Goal: Contribute content: Contribute content

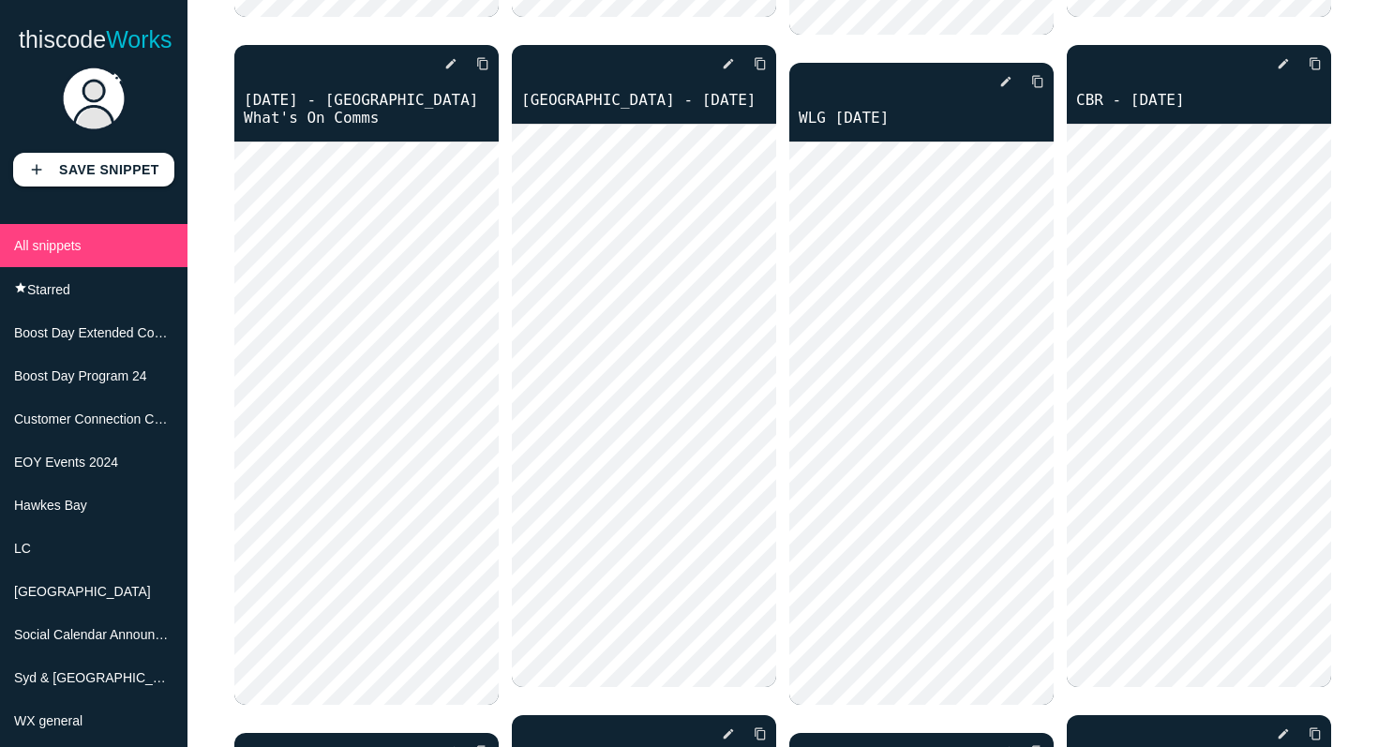
scroll to position [664, 0]
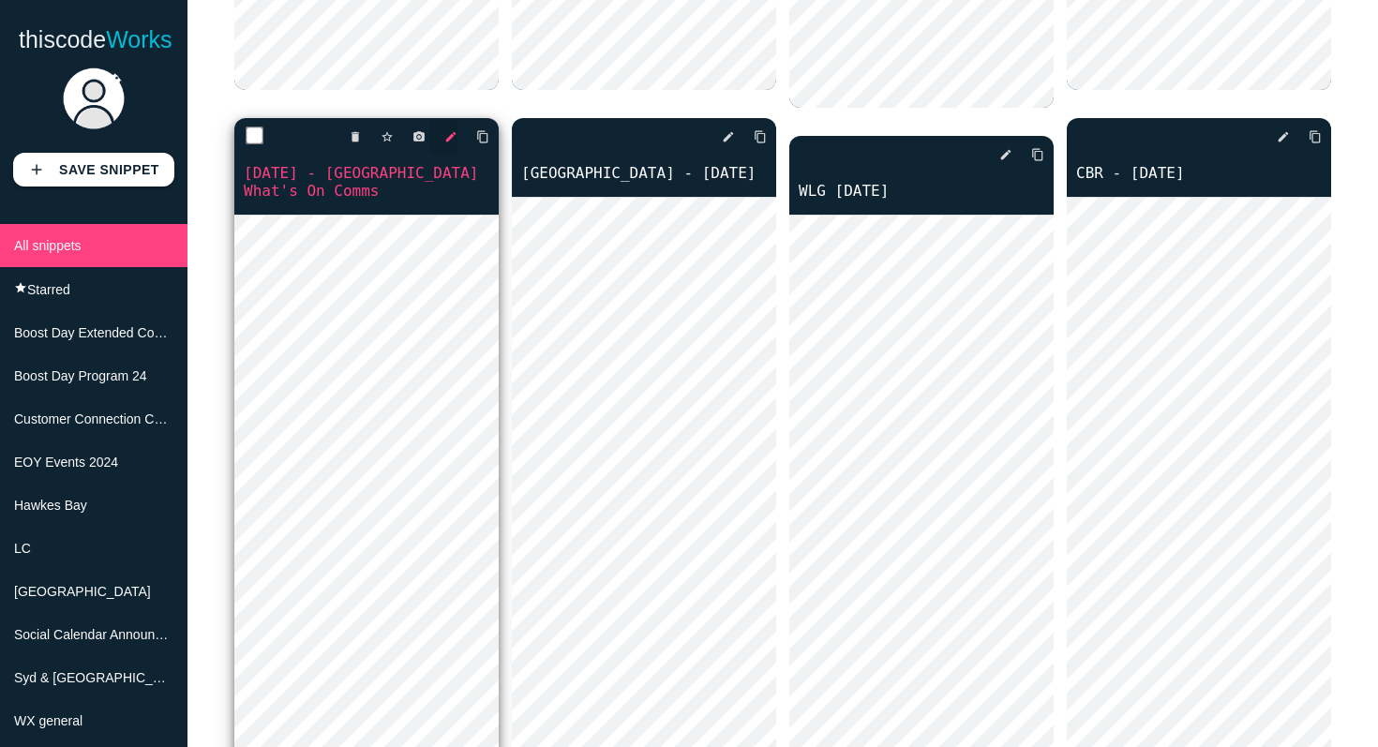
click at [451, 143] on icon "edit" at bounding box center [450, 137] width 13 height 34
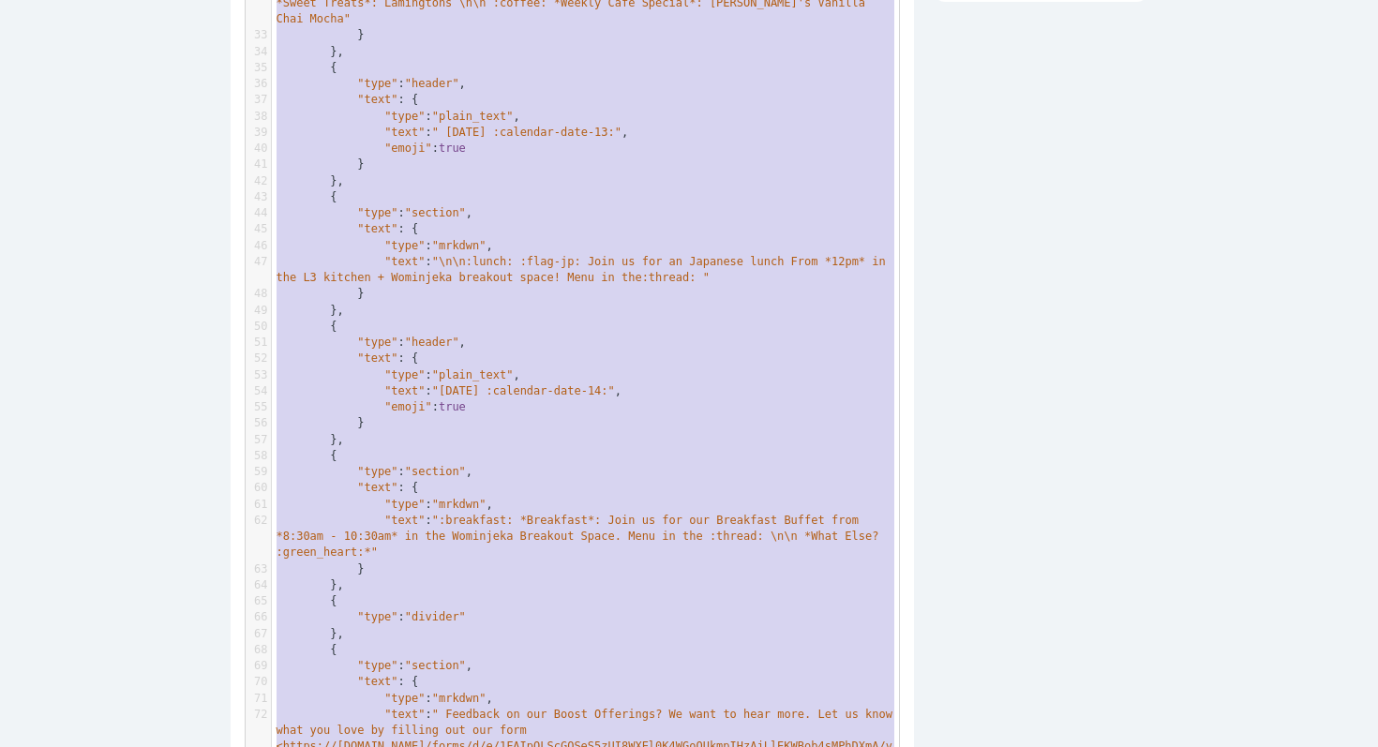
scroll to position [764, 0]
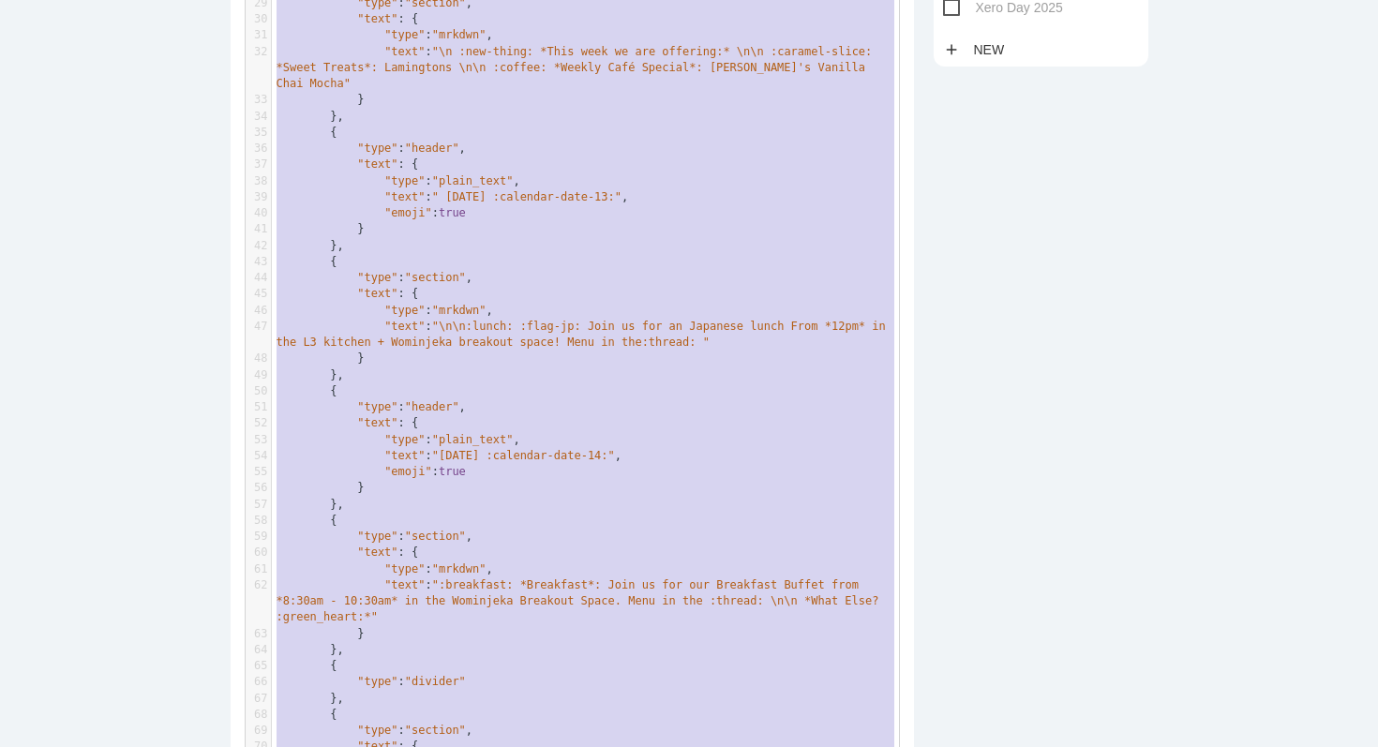
type textarea "{ "blocks": [ { "type": "header", "text": { "type": "plain_text", "text": ":sta…"
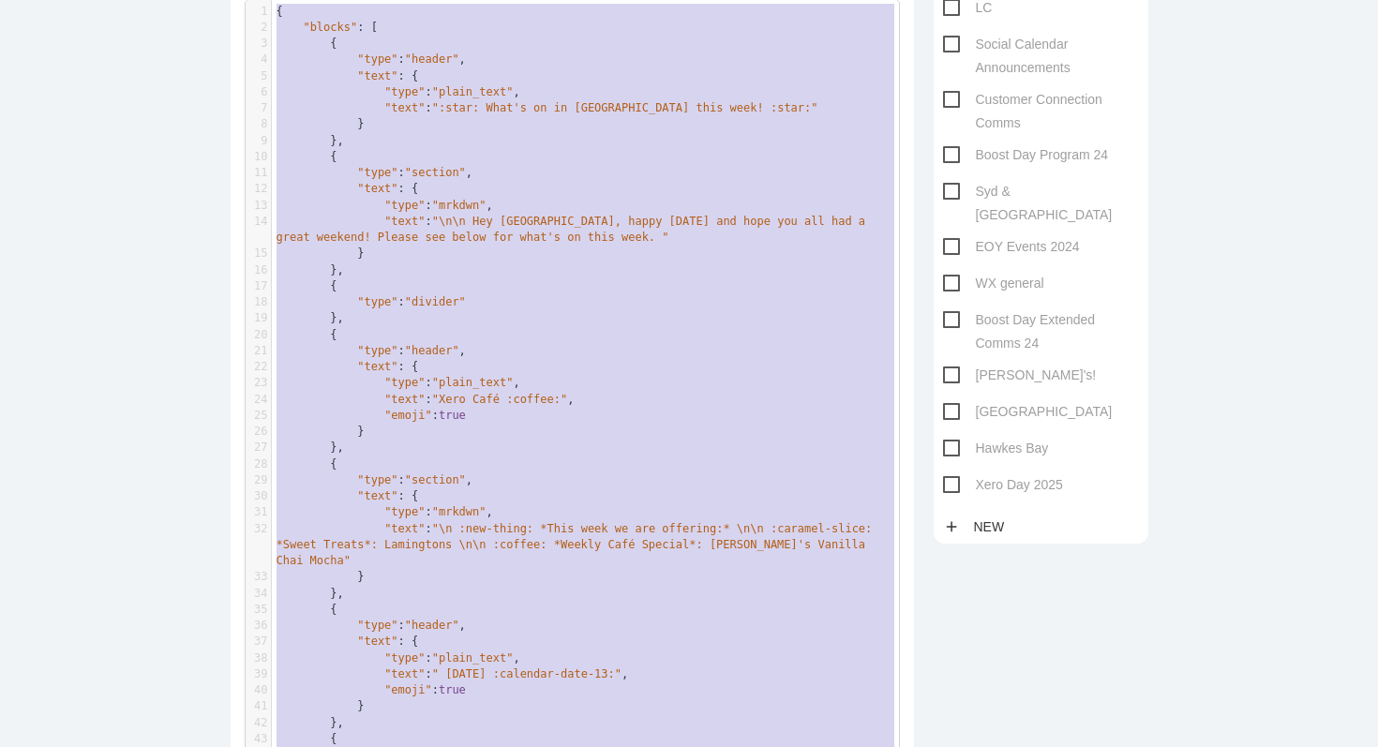
drag, startPoint x: 344, startPoint y: 637, endPoint x: 358, endPoint y: -126, distance: 763.0
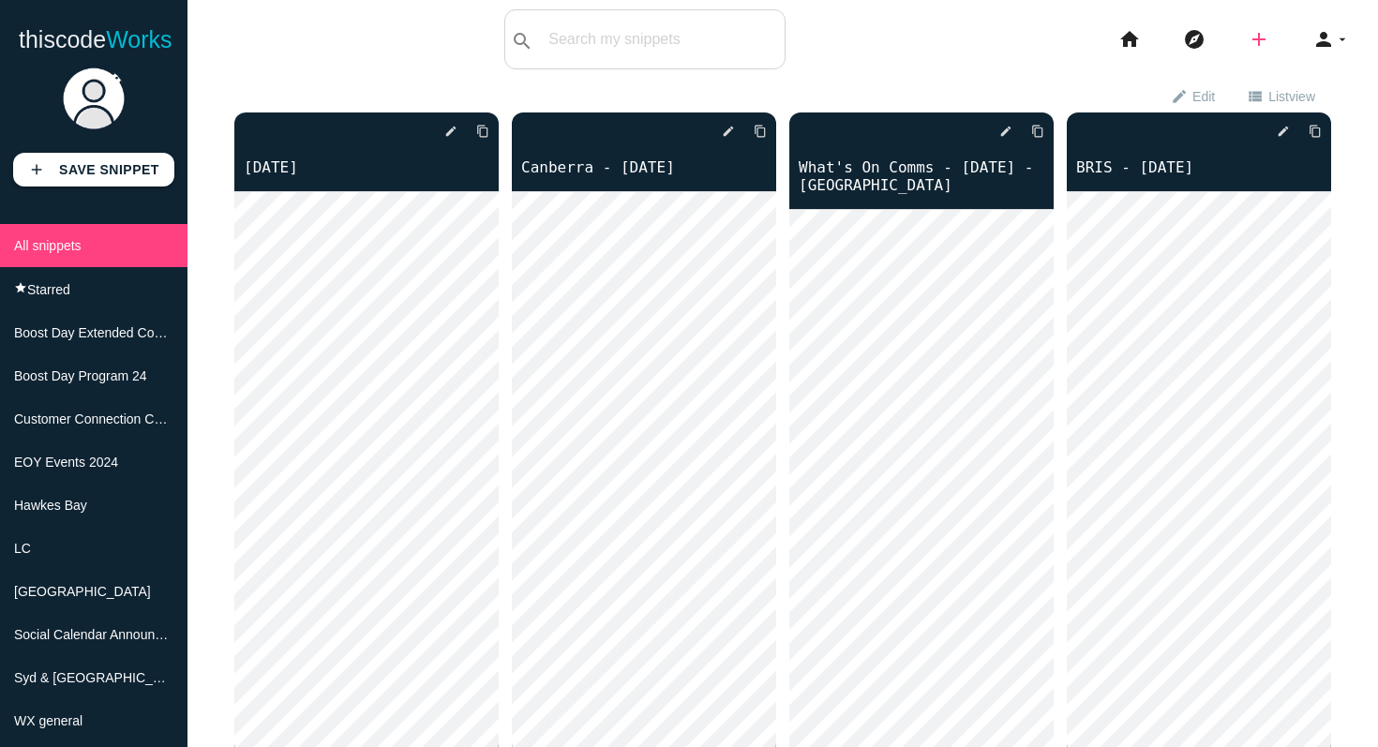
click at [1264, 52] on icon "add" at bounding box center [1258, 39] width 22 height 60
click at [1285, 36] on link "code Snippet" at bounding box center [1298, 32] width 131 height 47
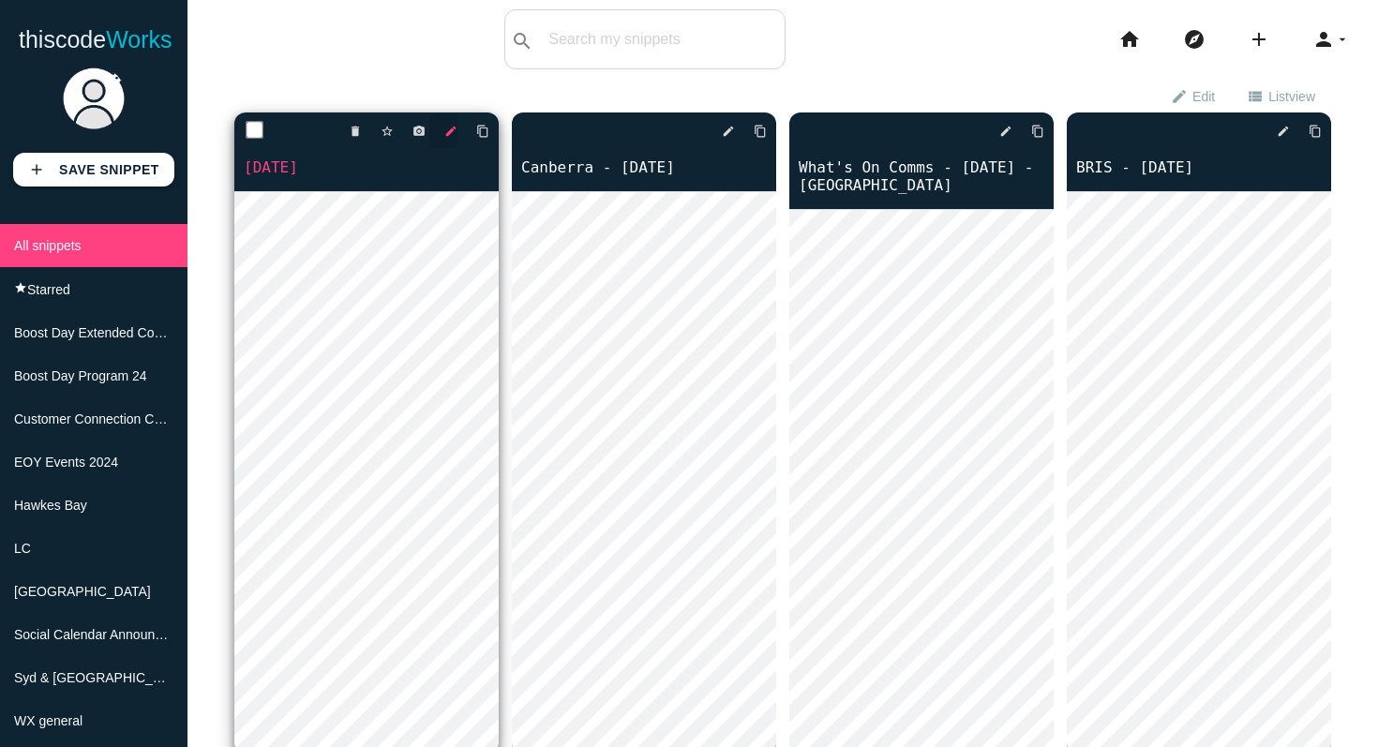
click at [455, 138] on icon "edit" at bounding box center [450, 131] width 13 height 34
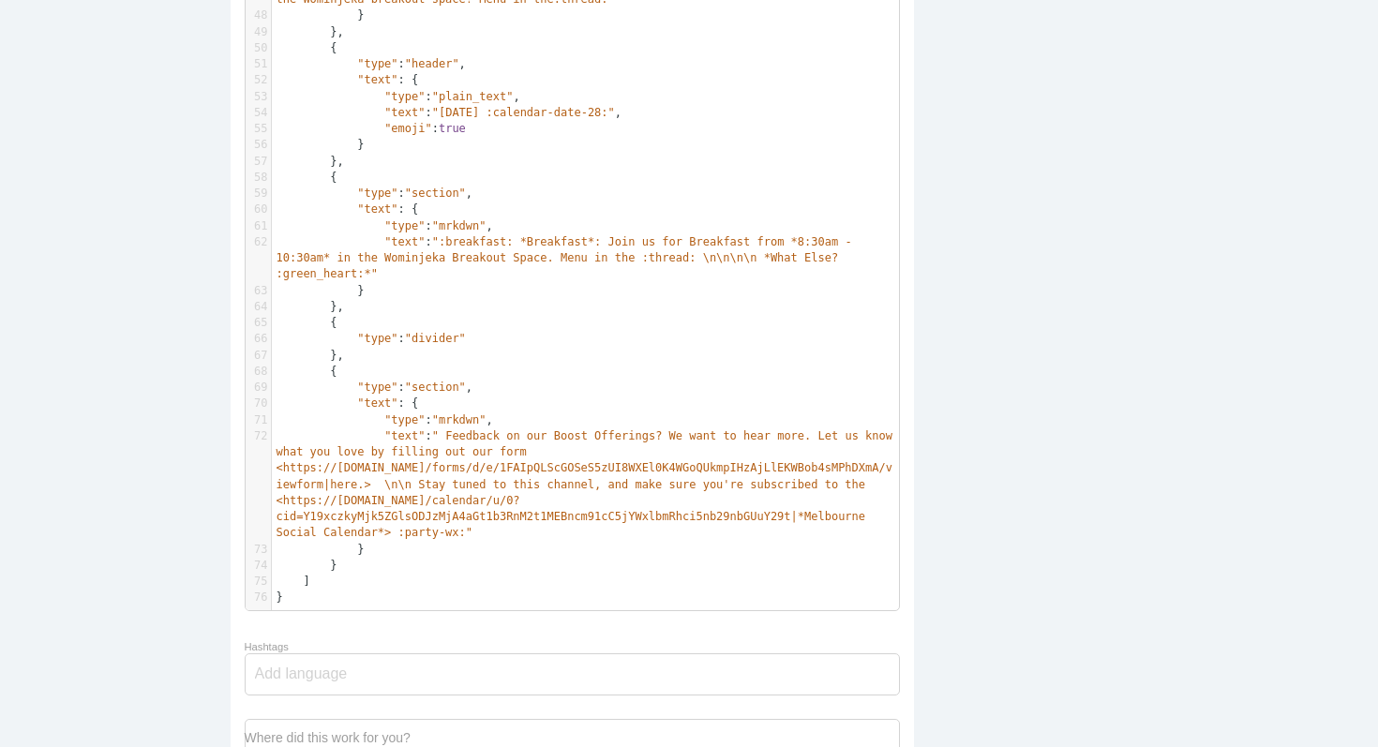
scroll to position [6, 0]
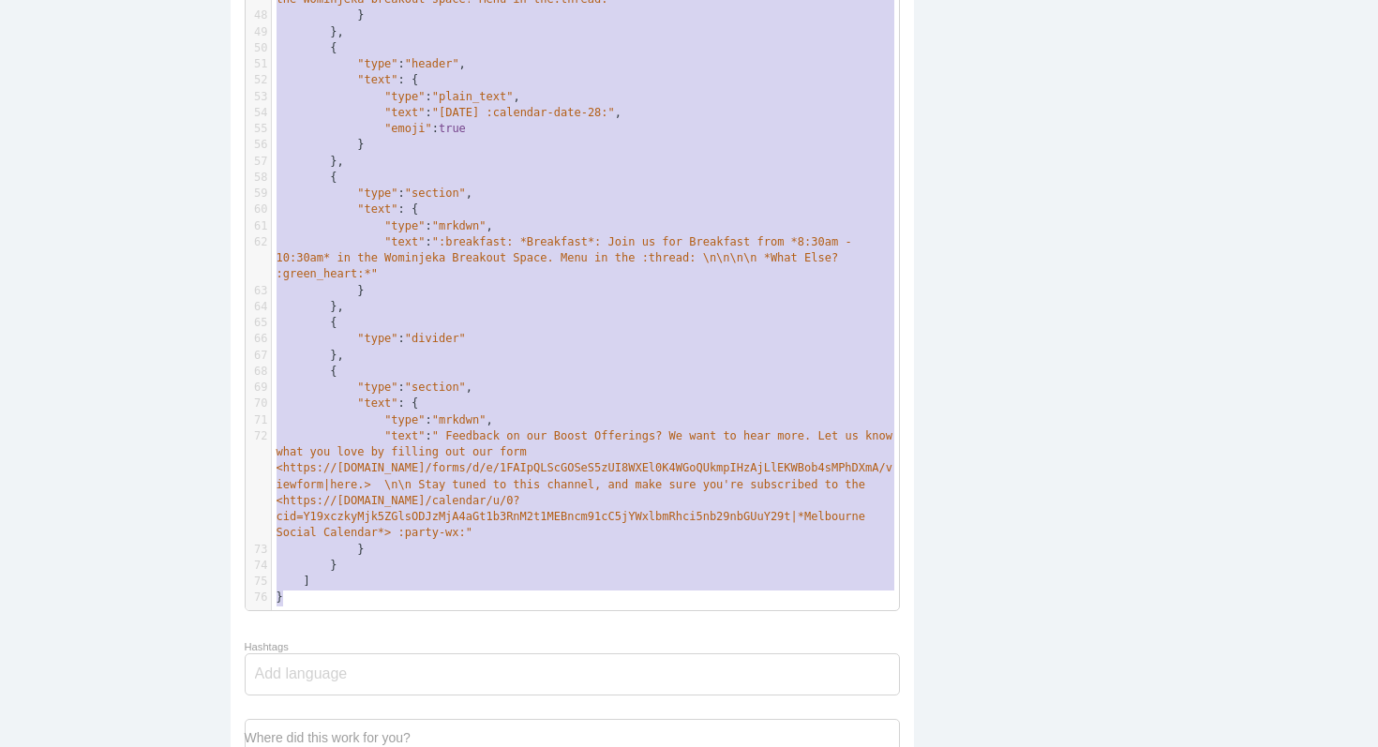
type textarea "{ "loremi": [ { "dolo": "sitame", "cons": { "adip": "elits_doei", "temp": ":inc…"
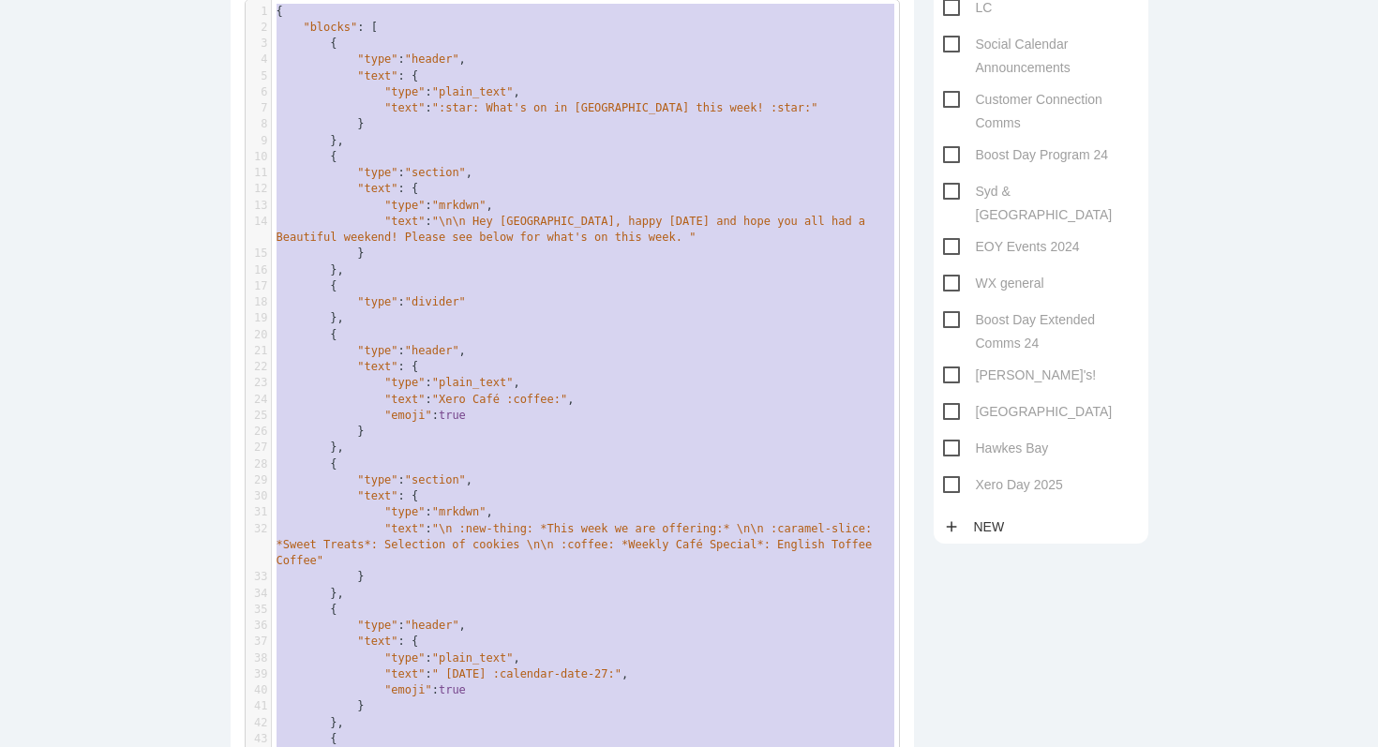
drag, startPoint x: 346, startPoint y: 592, endPoint x: 343, endPoint y: -149, distance: 741.3
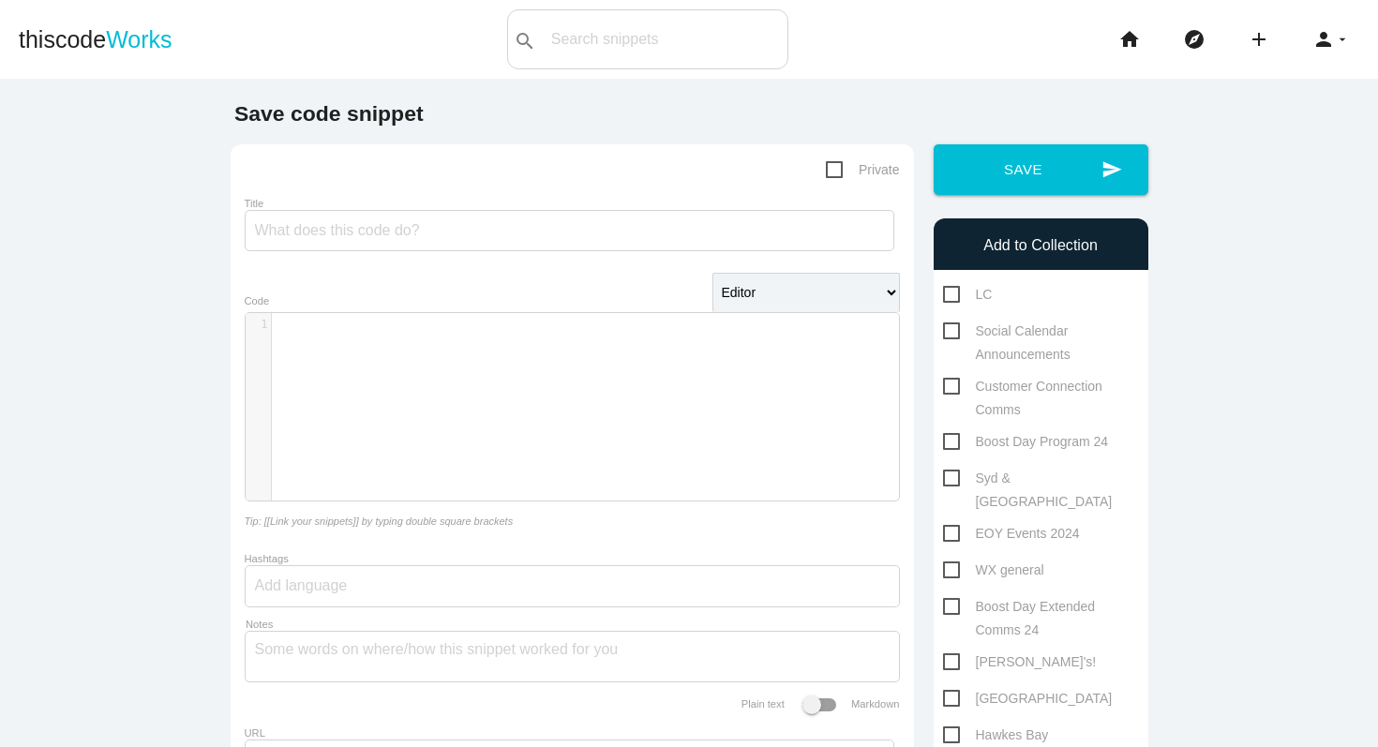
click at [390, 365] on div "​ x 1 ​" at bounding box center [586, 421] width 681 height 216
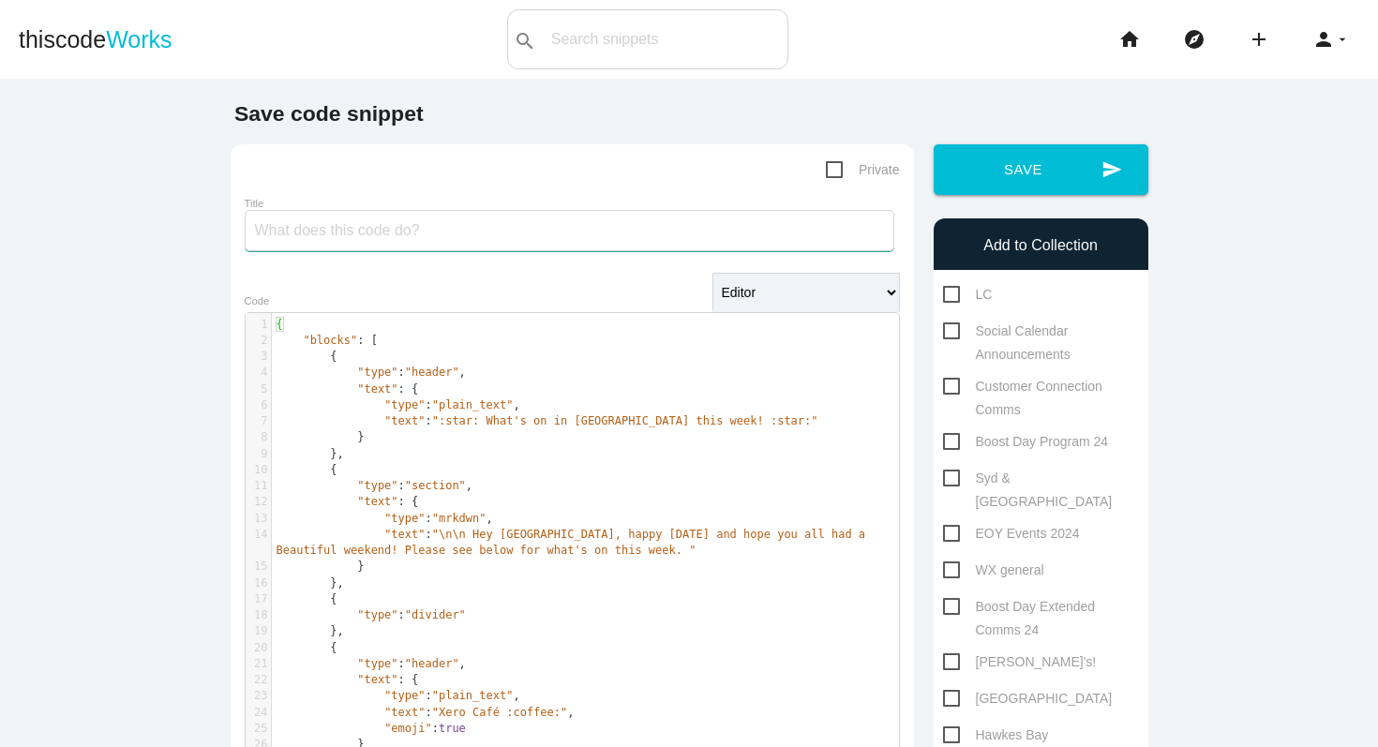
click at [395, 235] on input "Title" at bounding box center [569, 230] width 649 height 41
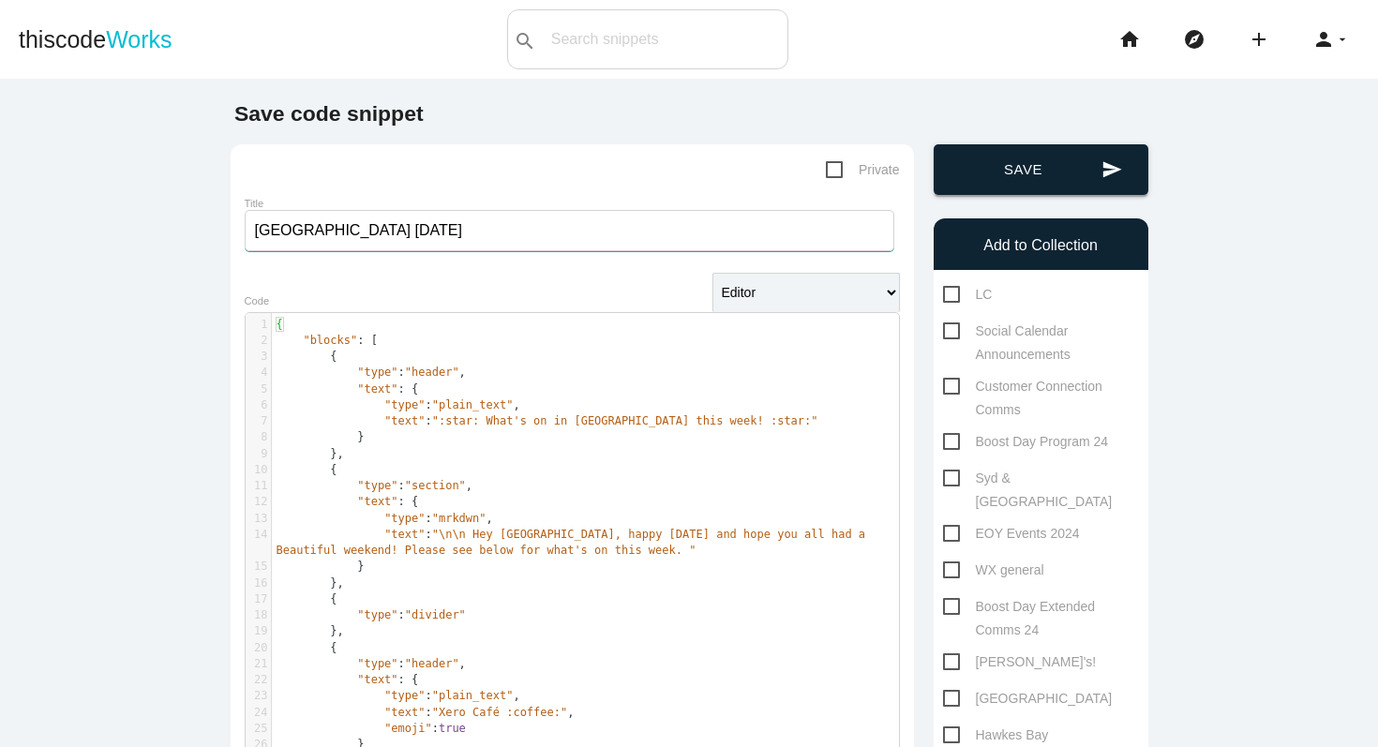
type input "[GEOGRAPHIC_DATA] [DATE]"
click at [1003, 173] on button "send Save" at bounding box center [1040, 169] width 215 height 51
